Goal: Contribute content: Contribute content

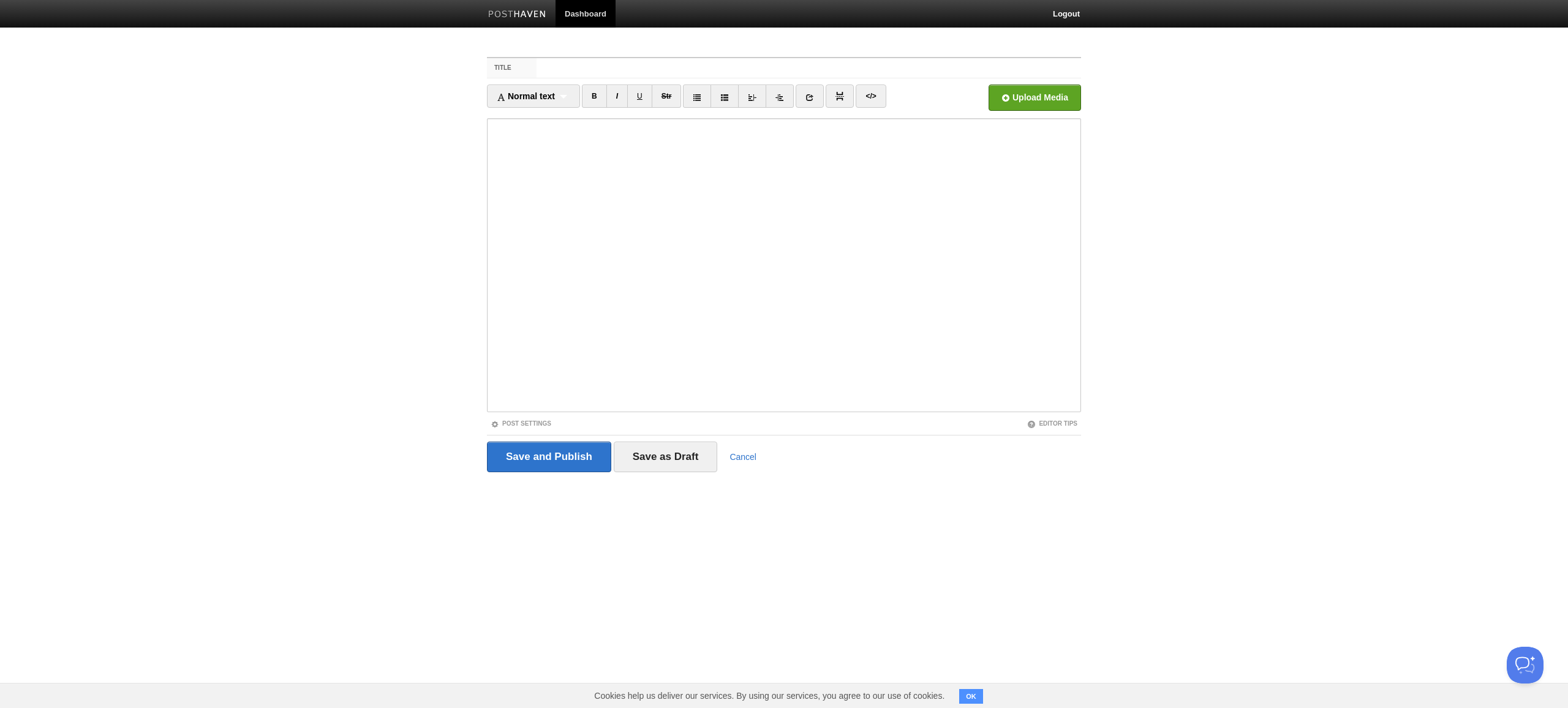
click at [808, 68] on input "Title" at bounding box center [808, 68] width 544 height 19
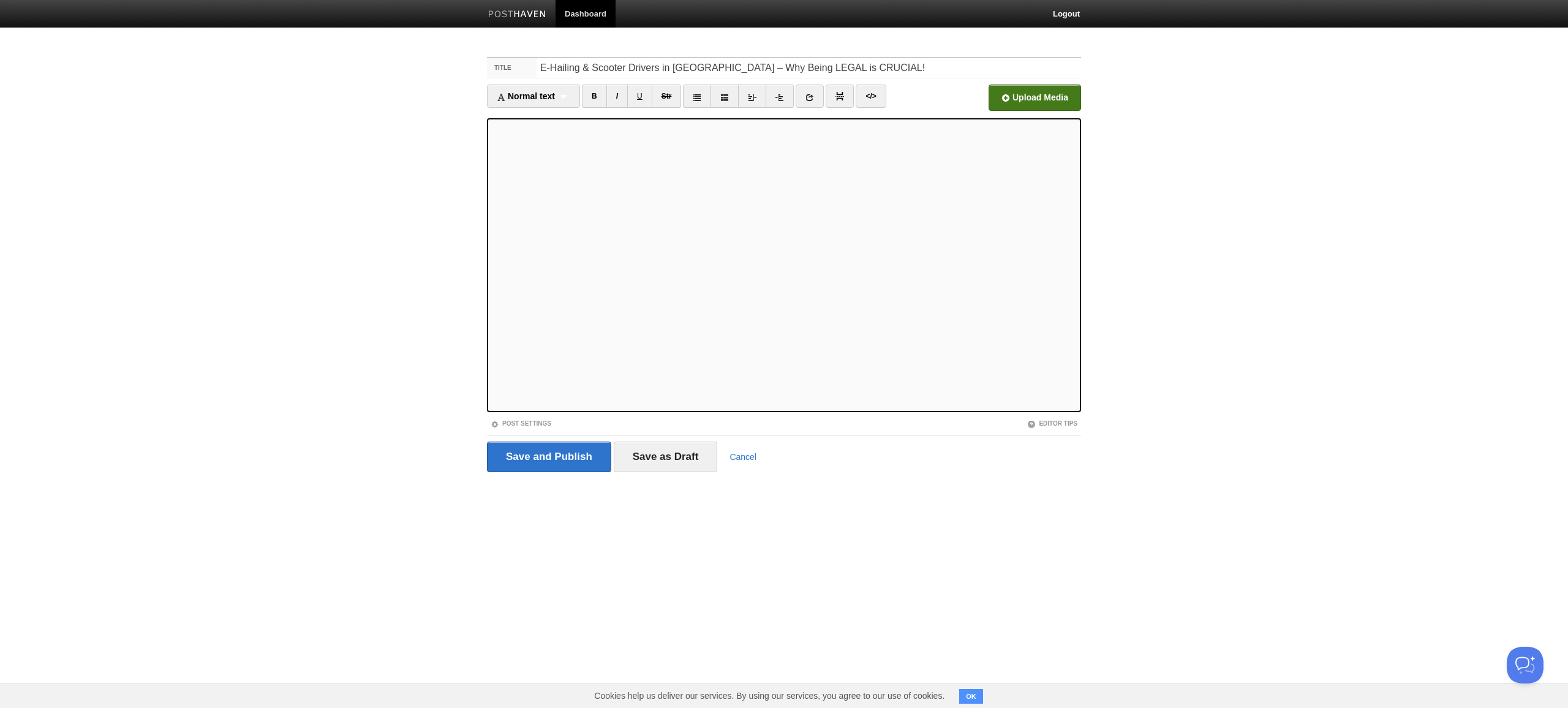
type input "E-Hailing & Scooter Drivers in [GEOGRAPHIC_DATA] – Why Being LEGAL is CRUCIAL!"
click at [1035, 97] on input "file" at bounding box center [665, 101] width 927 height 62
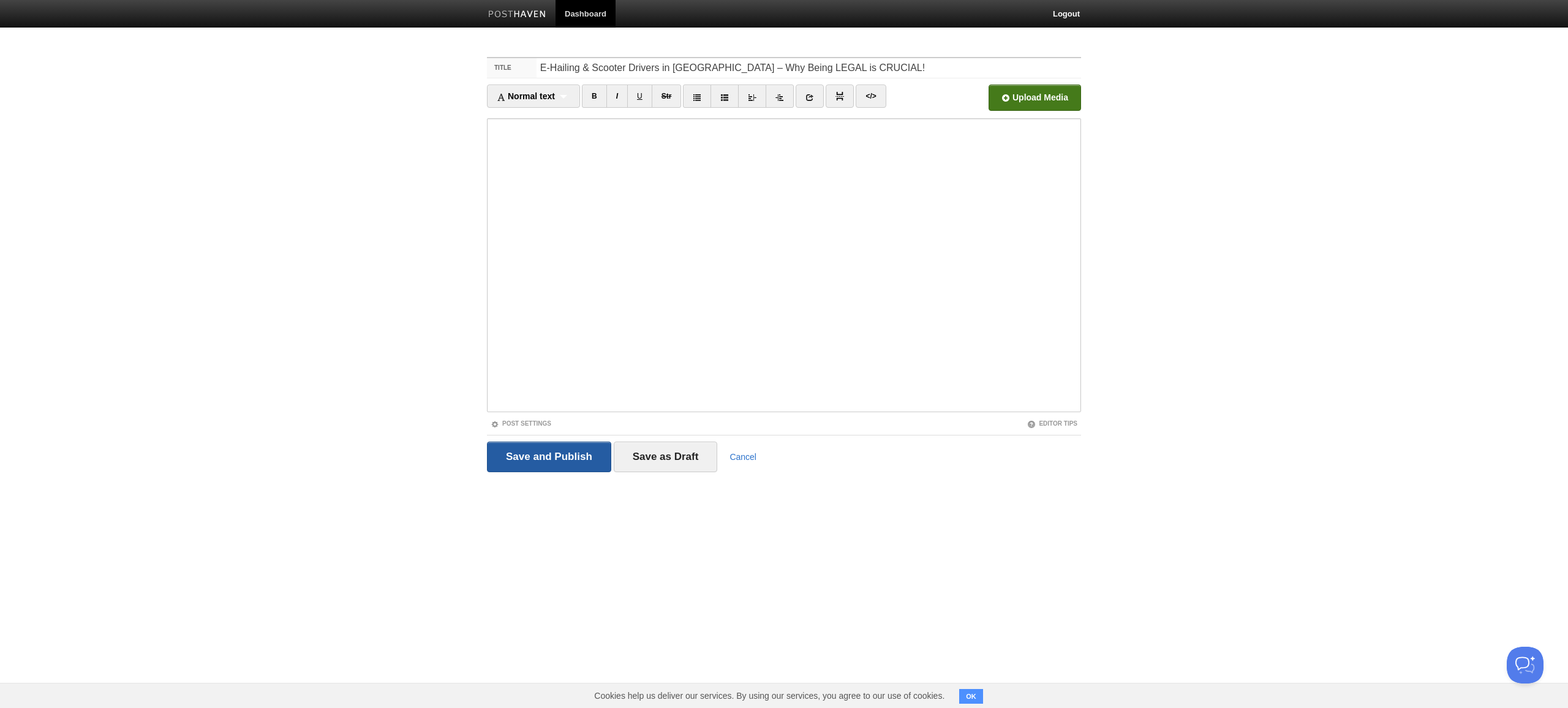
click at [572, 461] on input "Save and Publish" at bounding box center [549, 457] width 124 height 30
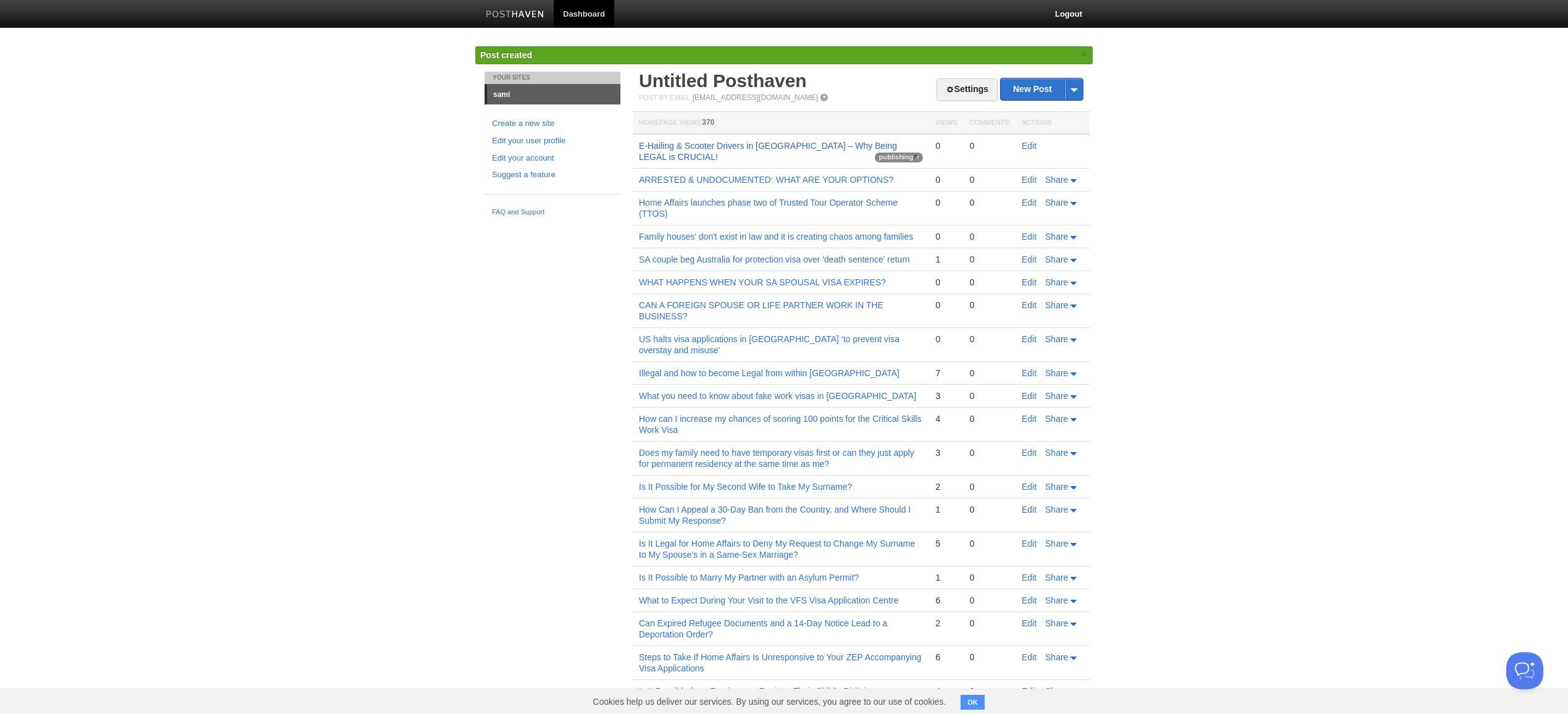
click at [660, 151] on link "E-Hailing & Scooter Drivers in [GEOGRAPHIC_DATA] – Why Being LEGAL is CRUCIAL!" at bounding box center [768, 151] width 258 height 21
